Goal: Information Seeking & Learning: Learn about a topic

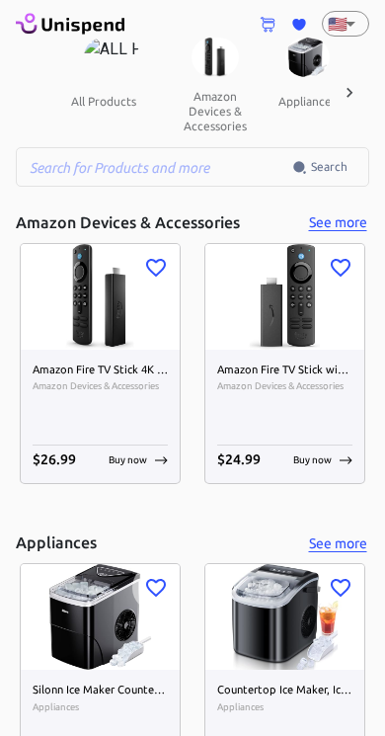
click at [154, 158] on input "text" at bounding box center [154, 167] width 277 height 40
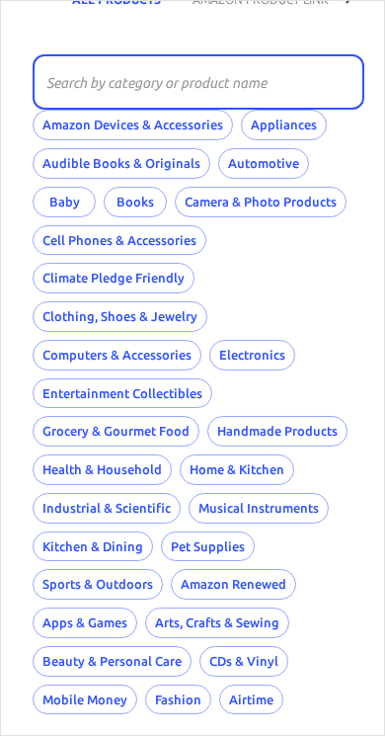
scroll to position [81, 1]
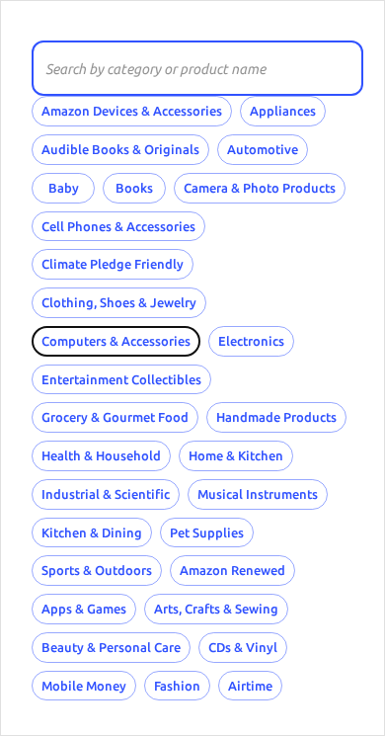
click at [97, 335] on button "Computers & Accessories" at bounding box center [116, 341] width 169 height 31
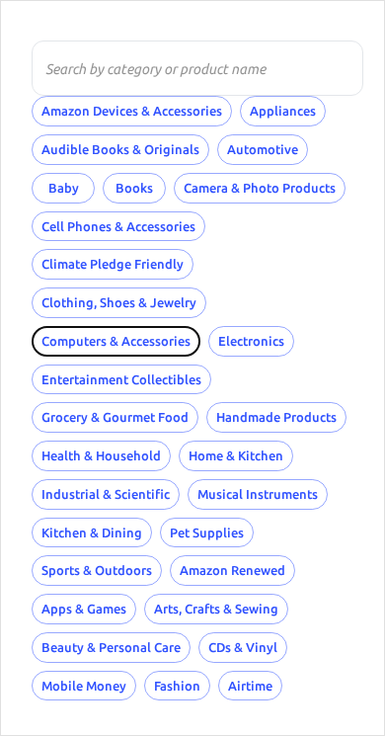
scroll to position [22, 0]
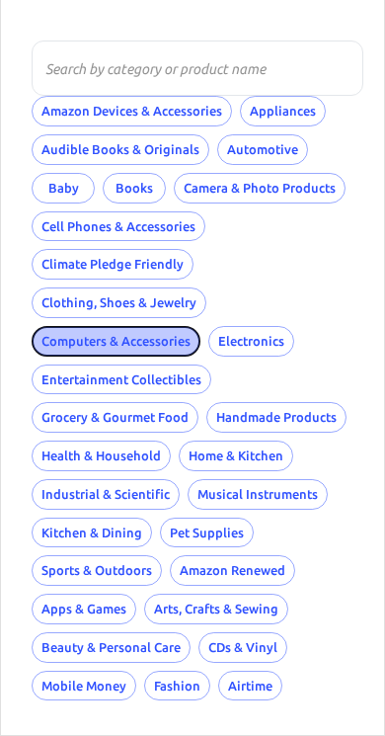
click at [108, 334] on button "Computers & Accessories" at bounding box center [116, 341] width 169 height 31
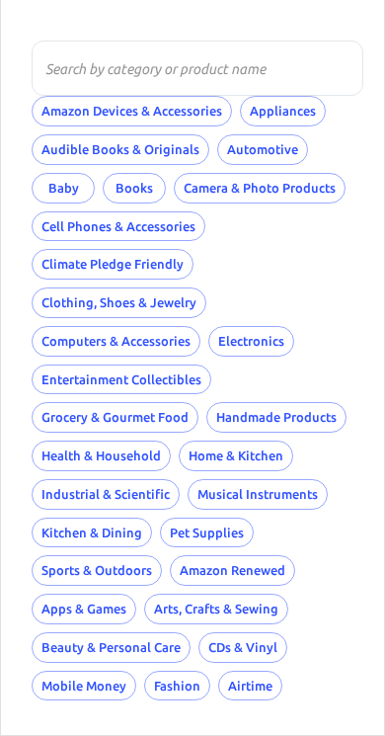
click at [147, 72] on input "text" at bounding box center [191, 67] width 318 height 55
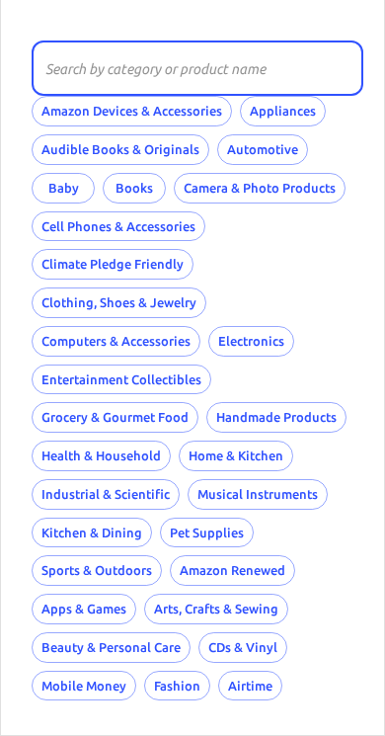
scroll to position [0, 0]
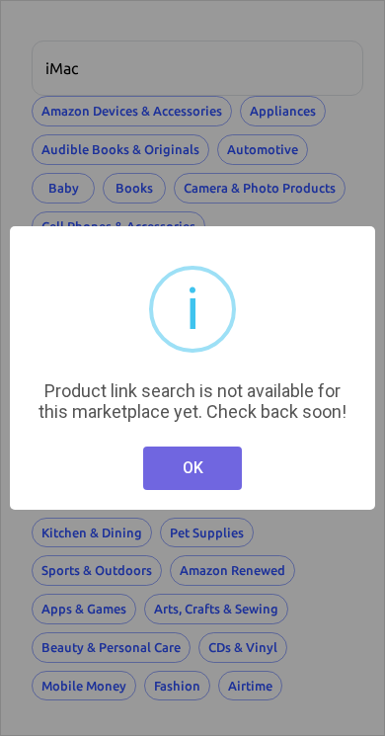
click at [221, 485] on button "OK" at bounding box center [192, 467] width 99 height 43
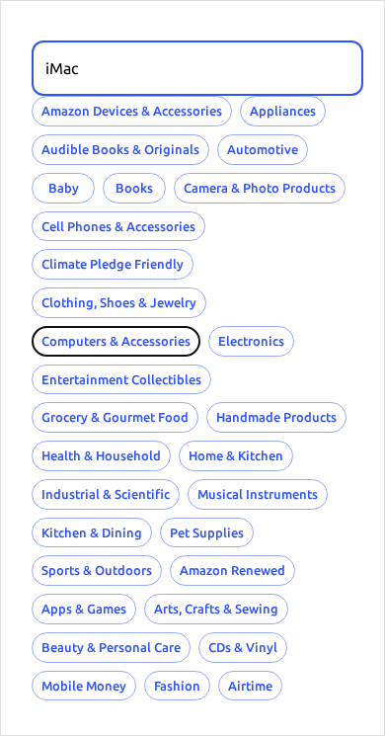
click at [113, 341] on button "Computers & Accessories" at bounding box center [116, 341] width 169 height 31
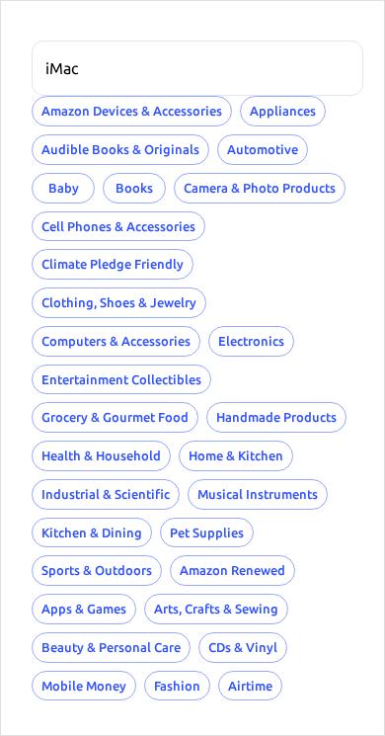
click at [126, 71] on input "iMac" at bounding box center [191, 67] width 318 height 55
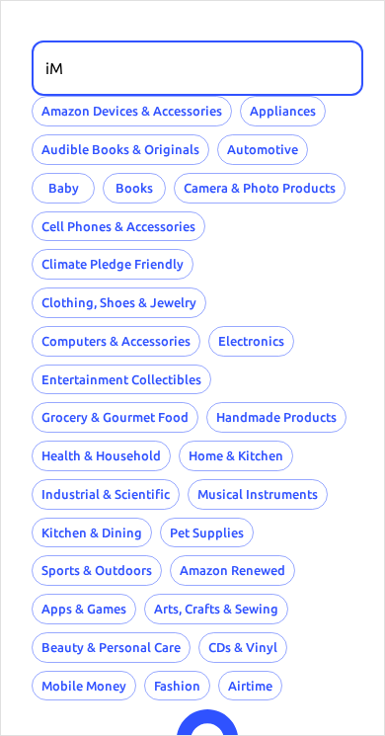
type input "i"
type input "Computers"
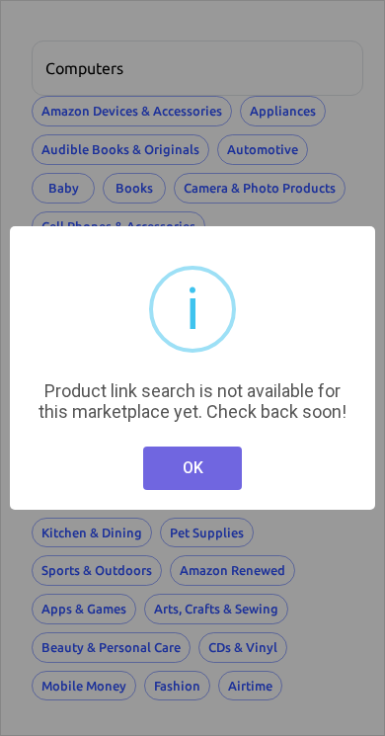
click at [209, 483] on button "OK" at bounding box center [192, 467] width 99 height 43
